Goal: Navigation & Orientation: Find specific page/section

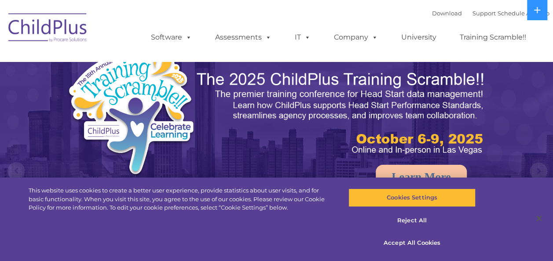
select select "MEDIUM"
click at [536, 172] on rs-arrow at bounding box center [539, 172] width 18 height 18
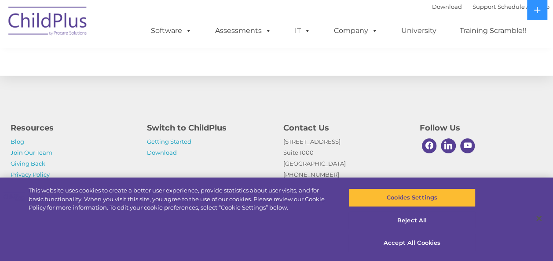
scroll to position [1046, 0]
click at [66, 26] on img at bounding box center [48, 22] width 88 height 44
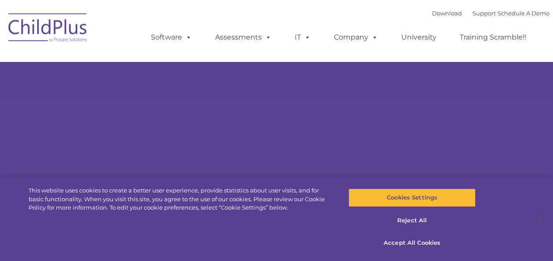
type input ""
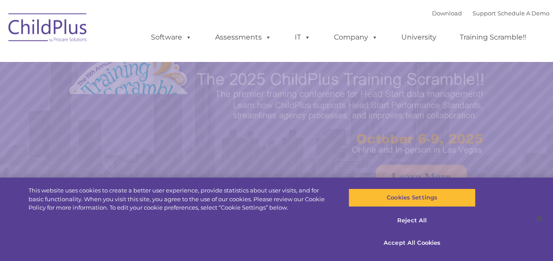
select select "MEDIUM"
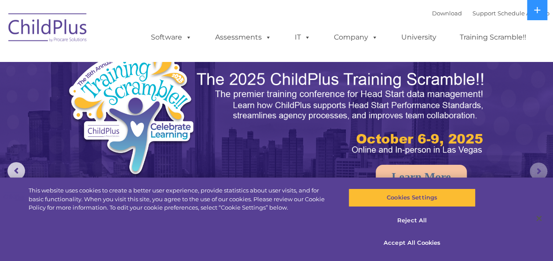
click at [538, 173] on rs-arrow at bounding box center [539, 172] width 18 height 18
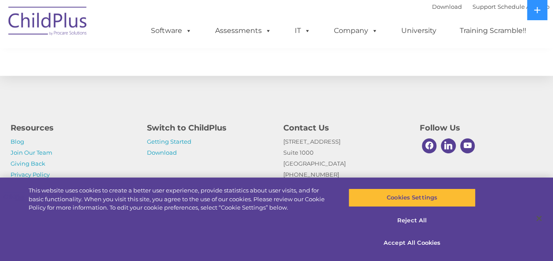
scroll to position [1046, 0]
